Goal: Task Accomplishment & Management: Manage account settings

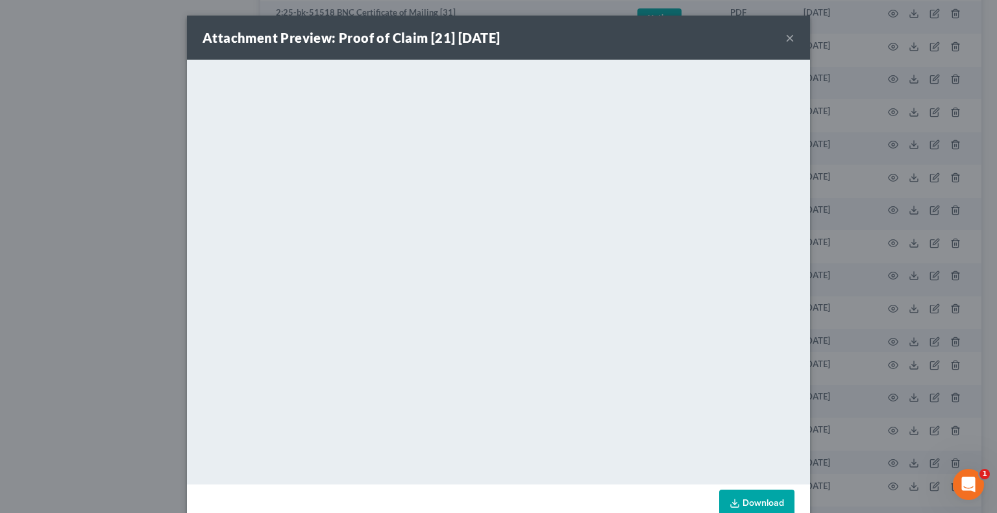
click at [785, 40] on button "×" at bounding box center [789, 38] width 9 height 16
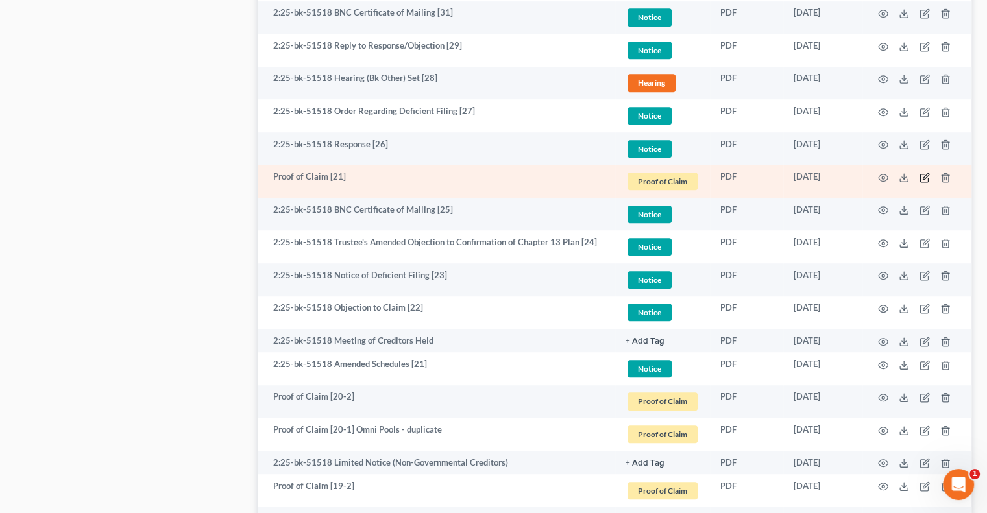
click at [923, 178] on icon "button" at bounding box center [926, 176] width 6 height 6
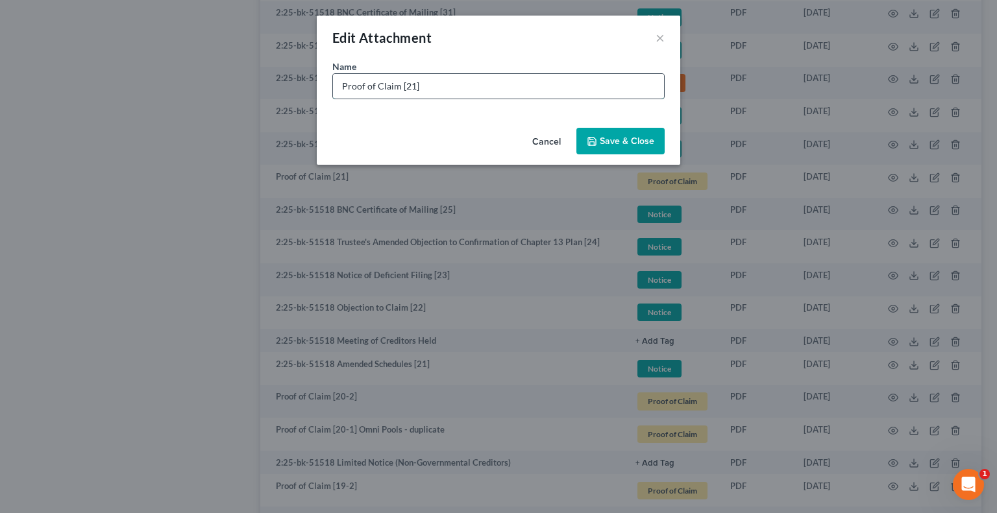
click at [487, 93] on input "Proof of Claim [21]" at bounding box center [498, 86] width 331 height 25
type input "Proof of Claim [21] DOE"
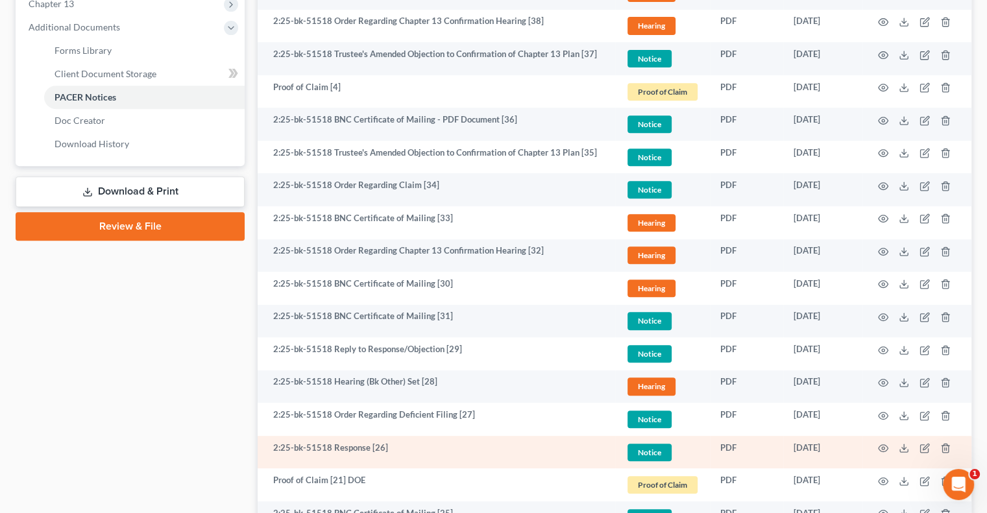
scroll to position [519, 0]
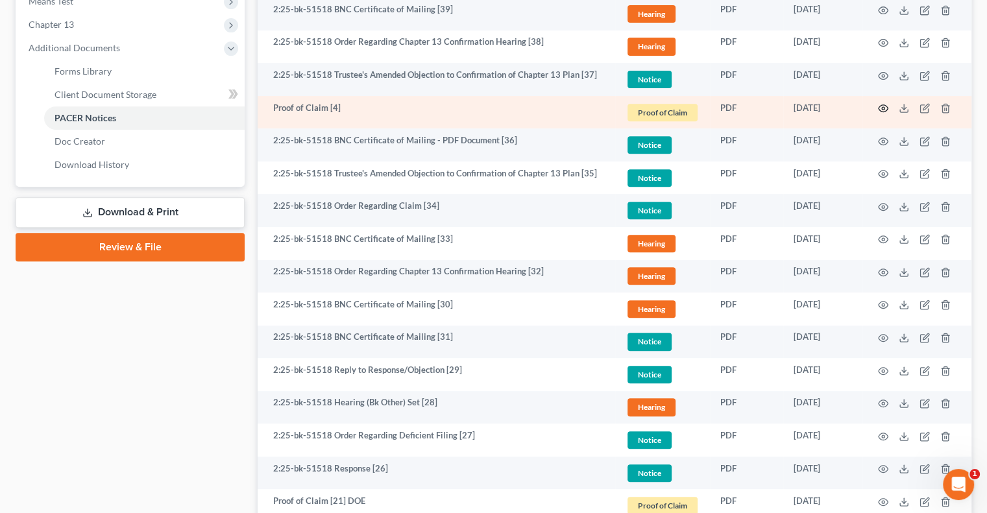
click at [884, 108] on circle "button" at bounding box center [883, 108] width 3 height 3
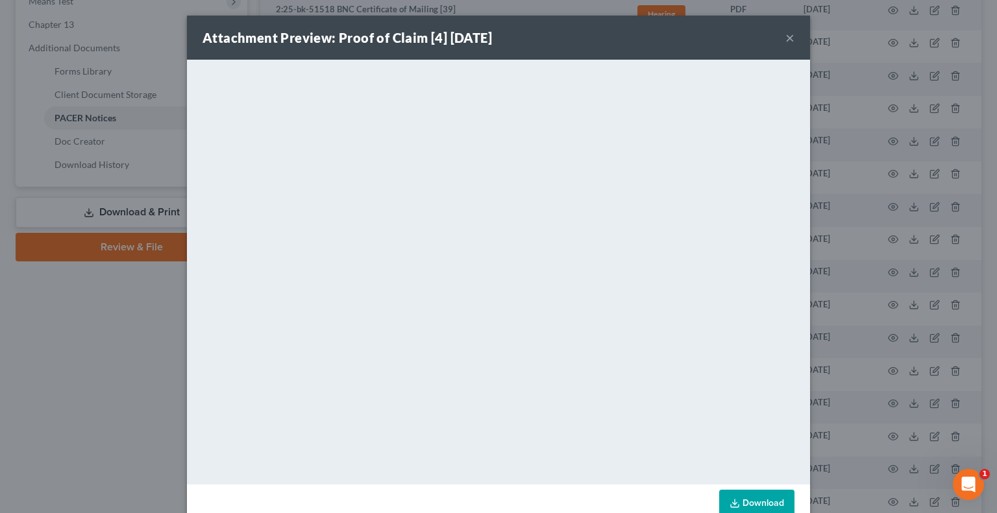
drag, startPoint x: 781, startPoint y: 40, endPoint x: 761, endPoint y: 62, distance: 30.3
click at [785, 40] on button "×" at bounding box center [789, 38] width 9 height 16
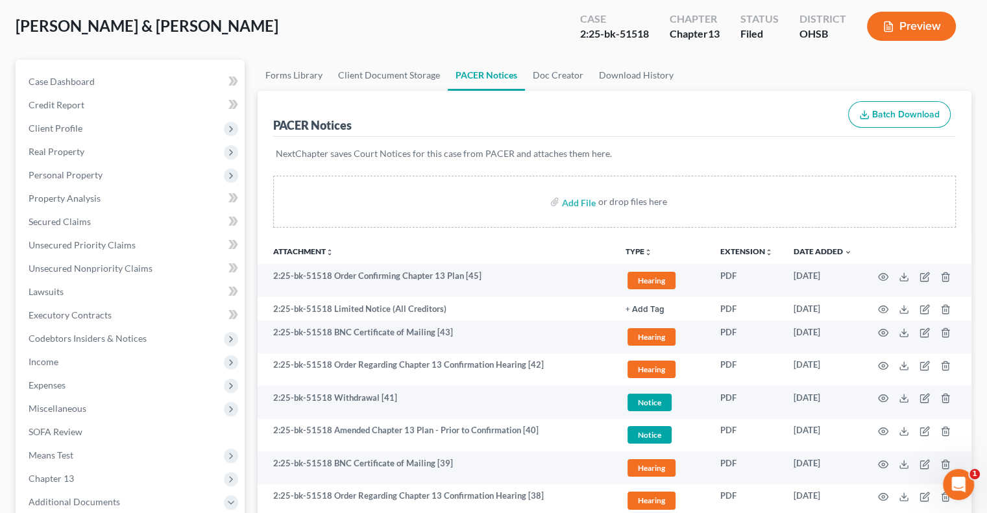
scroll to position [65, 0]
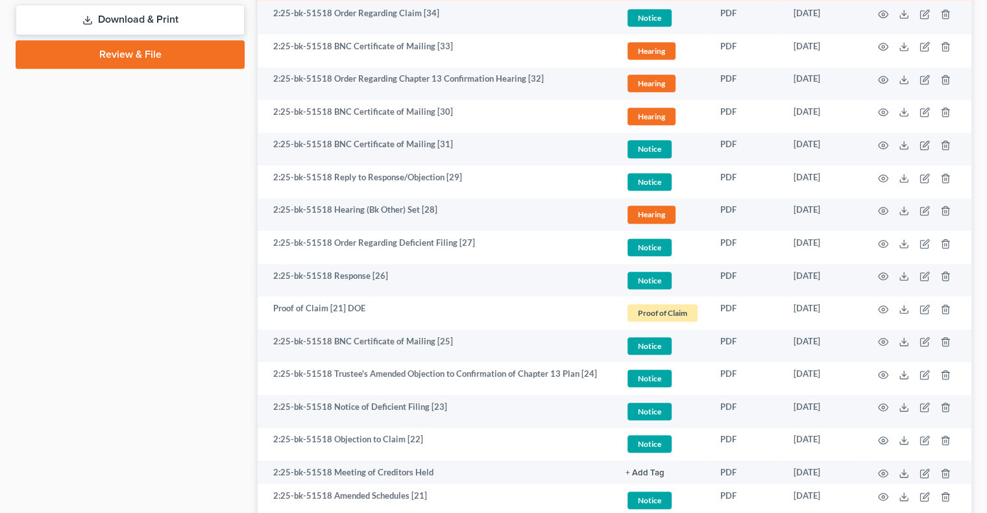
scroll to position [714, 0]
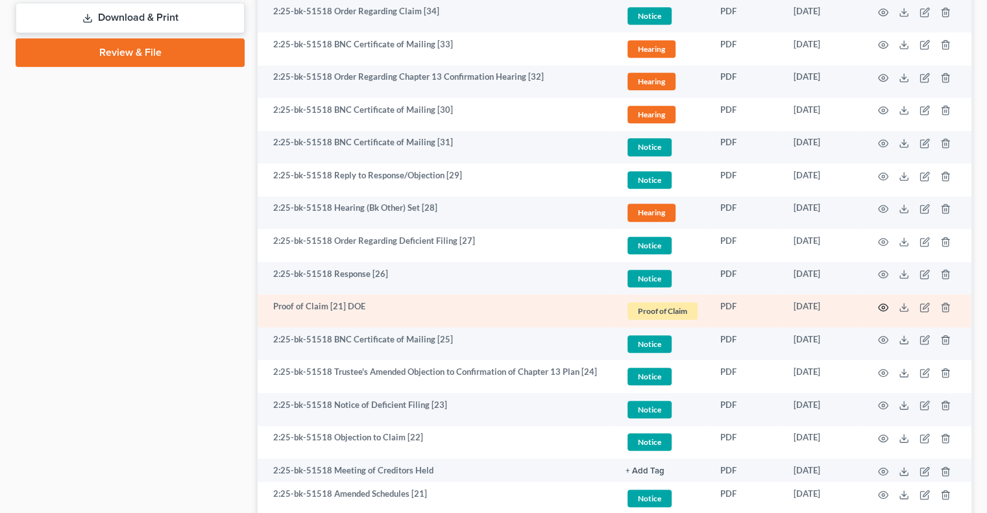
click at [883, 308] on icon "button" at bounding box center [883, 307] width 10 height 10
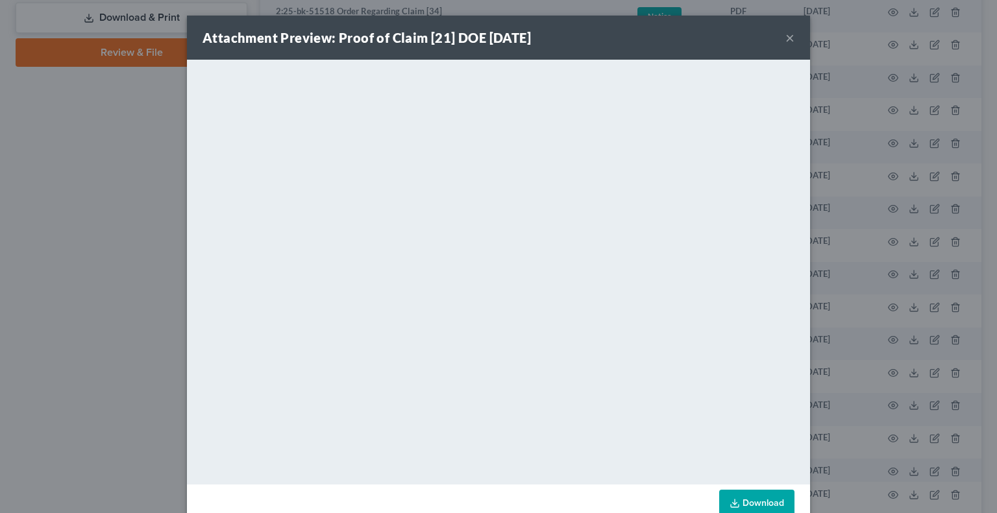
click at [788, 40] on button "×" at bounding box center [789, 38] width 9 height 16
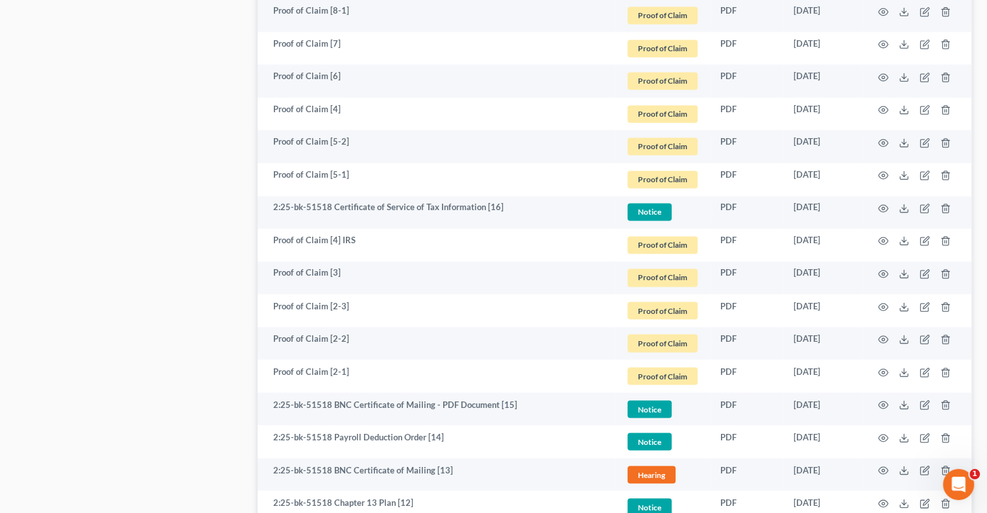
scroll to position [2271, 0]
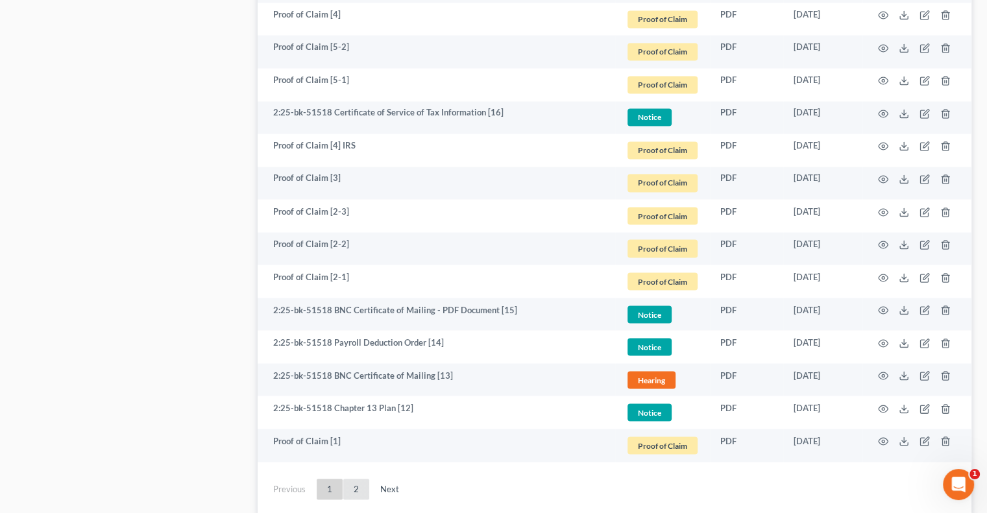
click at [363, 491] on link "2" at bounding box center [356, 489] width 26 height 21
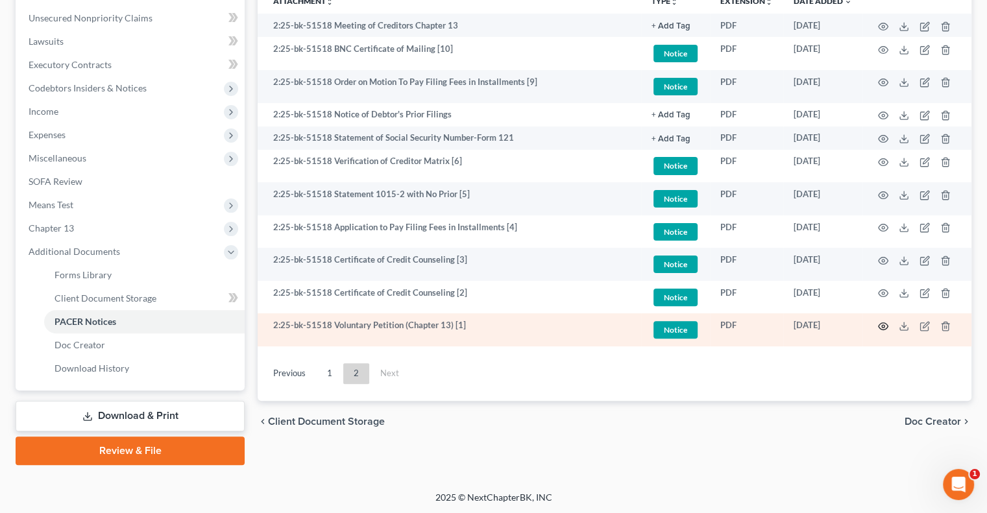
click at [886, 327] on icon "button" at bounding box center [883, 326] width 10 height 10
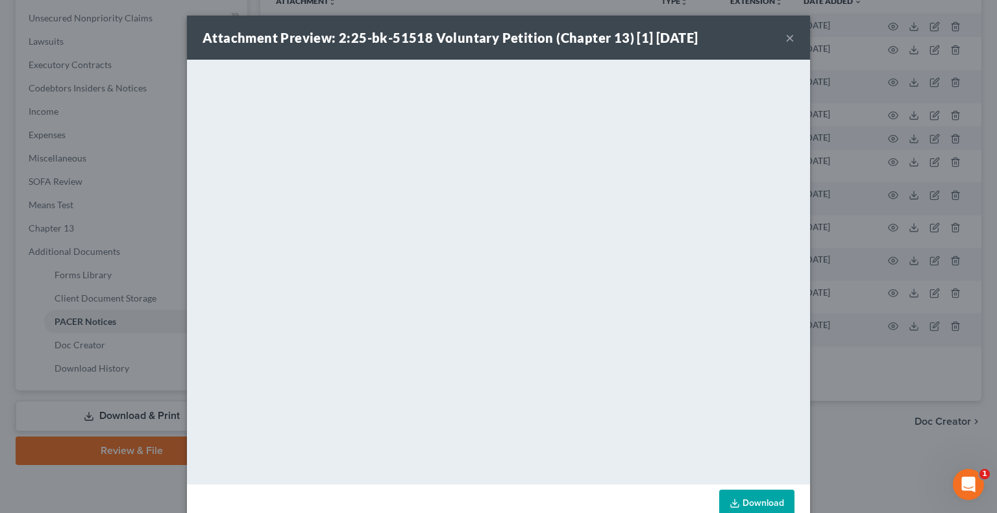
click at [785, 41] on button "×" at bounding box center [789, 38] width 9 height 16
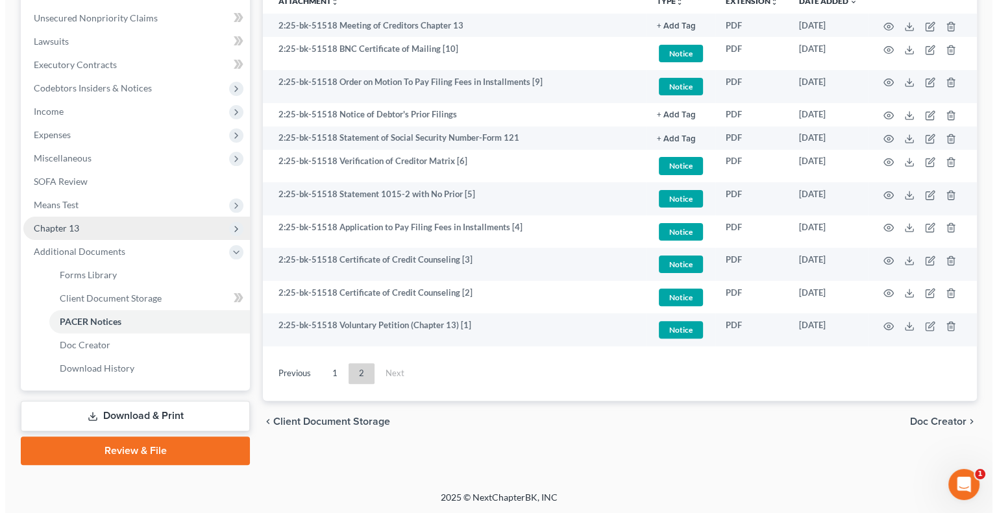
scroll to position [0, 0]
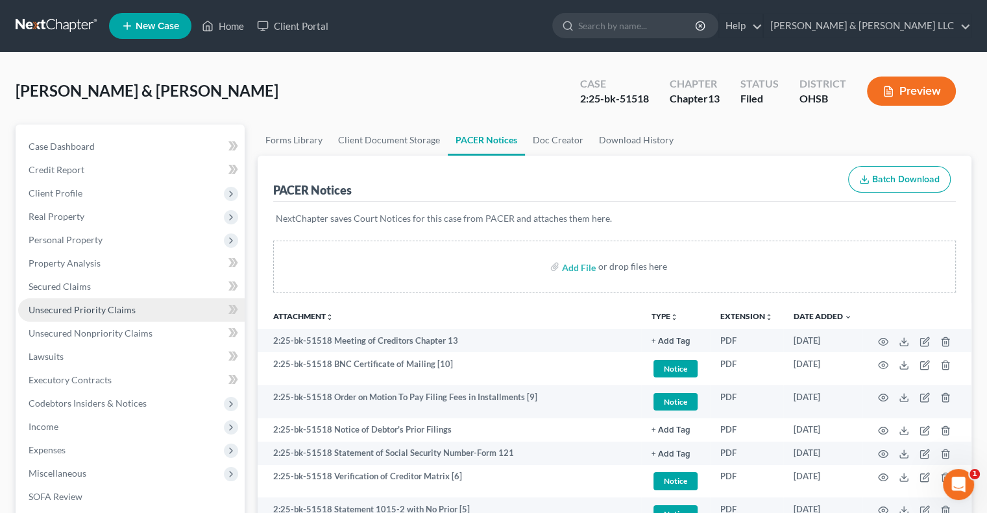
click at [79, 308] on span "Unsecured Priority Claims" at bounding box center [82, 309] width 107 height 11
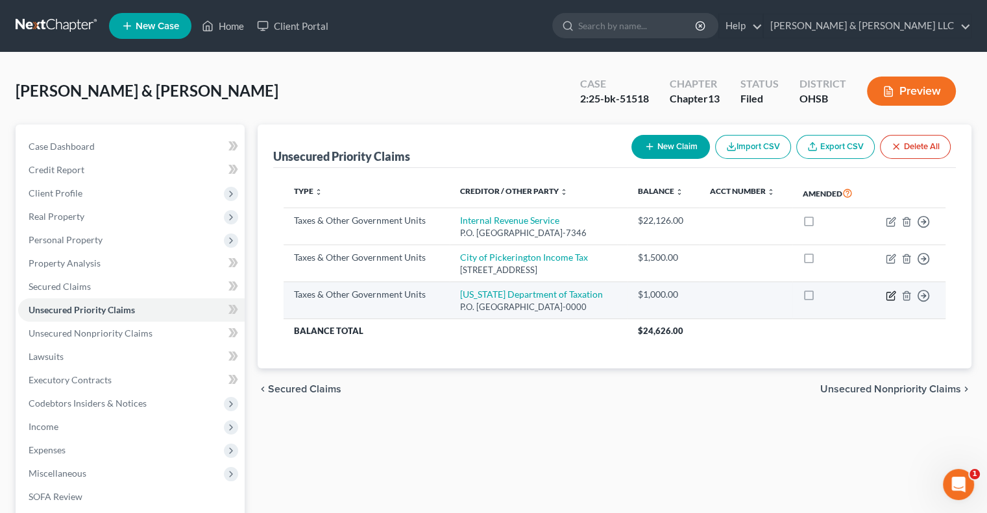
click at [889, 296] on icon "button" at bounding box center [892, 294] width 6 height 6
select select "2"
select select "36"
select select "2"
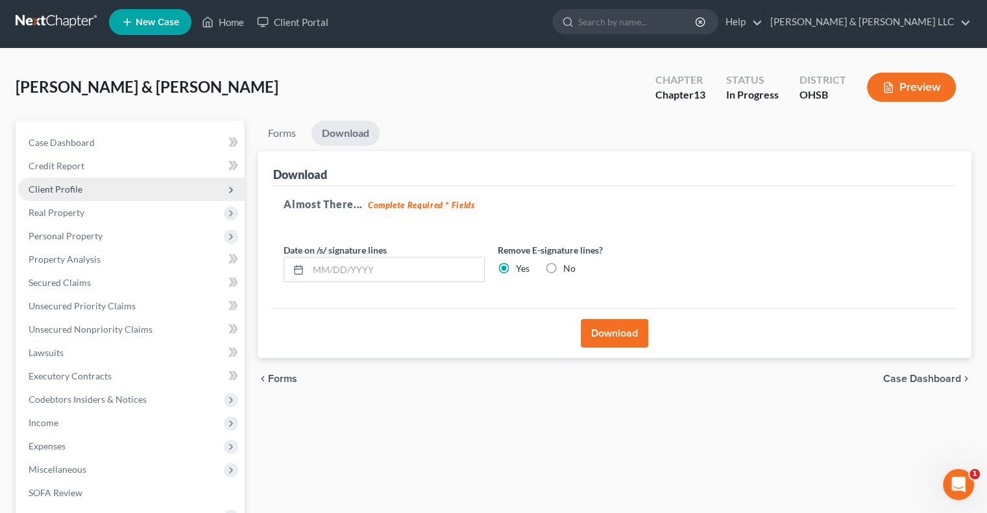
click at [85, 194] on span "Client Profile" at bounding box center [131, 189] width 226 height 23
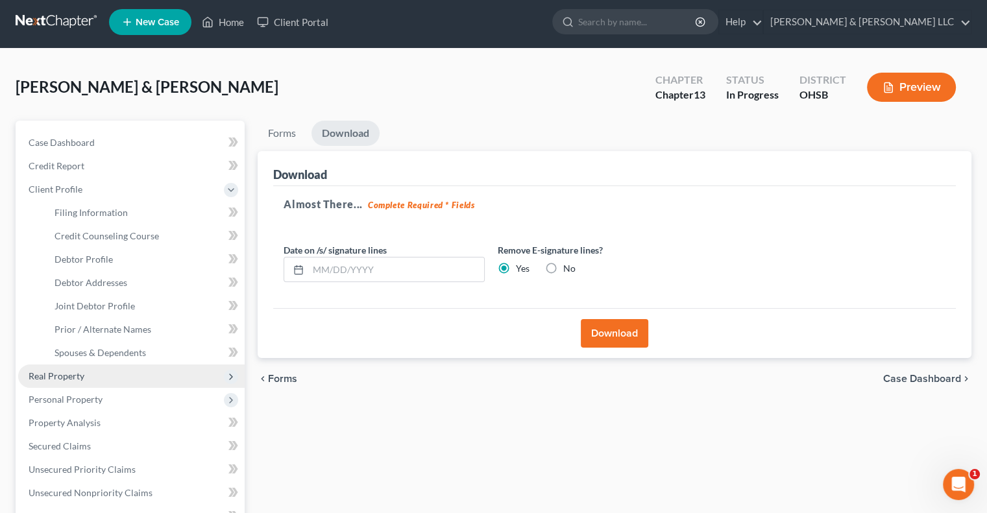
click at [69, 380] on span "Real Property" at bounding box center [57, 376] width 56 height 11
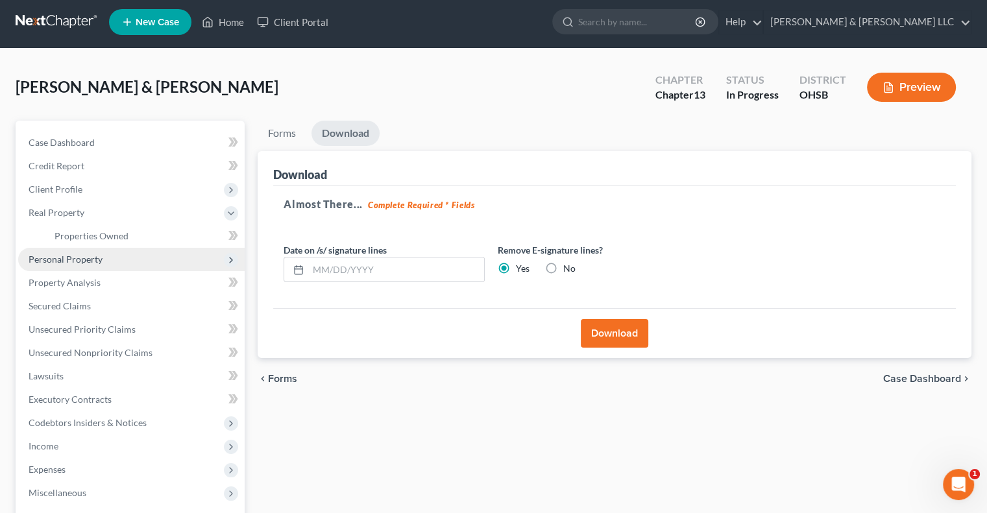
click at [66, 260] on span "Personal Property" at bounding box center [66, 259] width 74 height 11
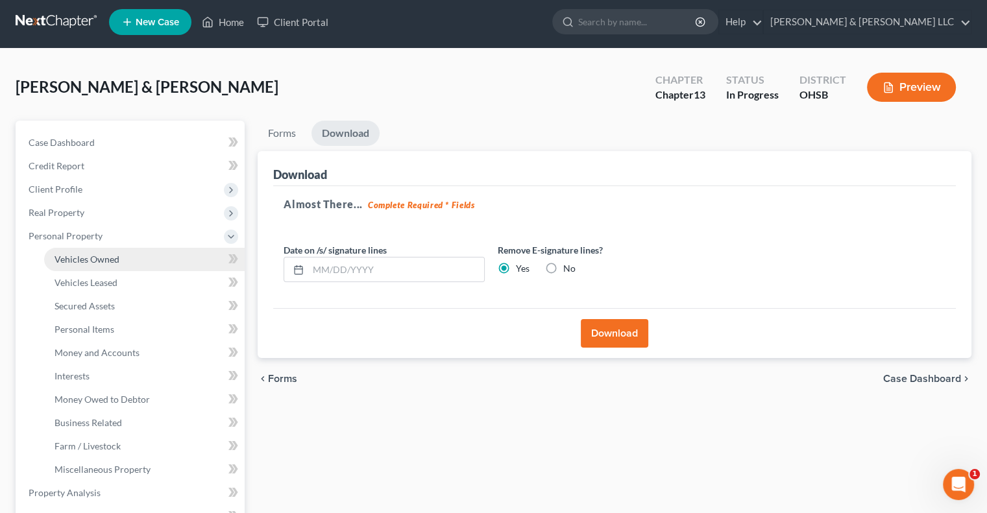
click at [69, 258] on span "Vehicles Owned" at bounding box center [87, 259] width 65 height 11
